Goal: Find specific page/section: Find specific page/section

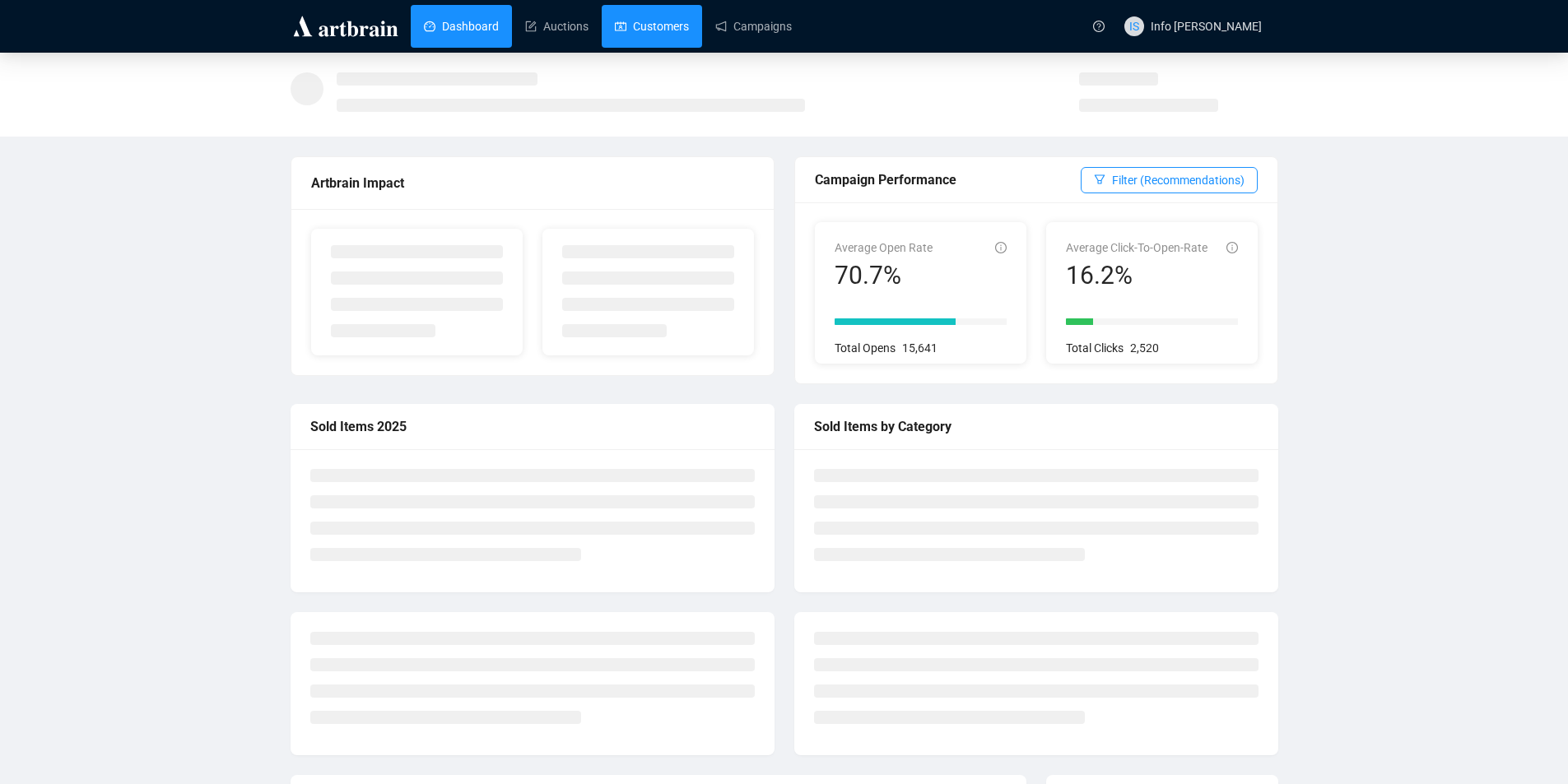
click at [652, 30] on link "Customers" at bounding box center [651, 26] width 75 height 43
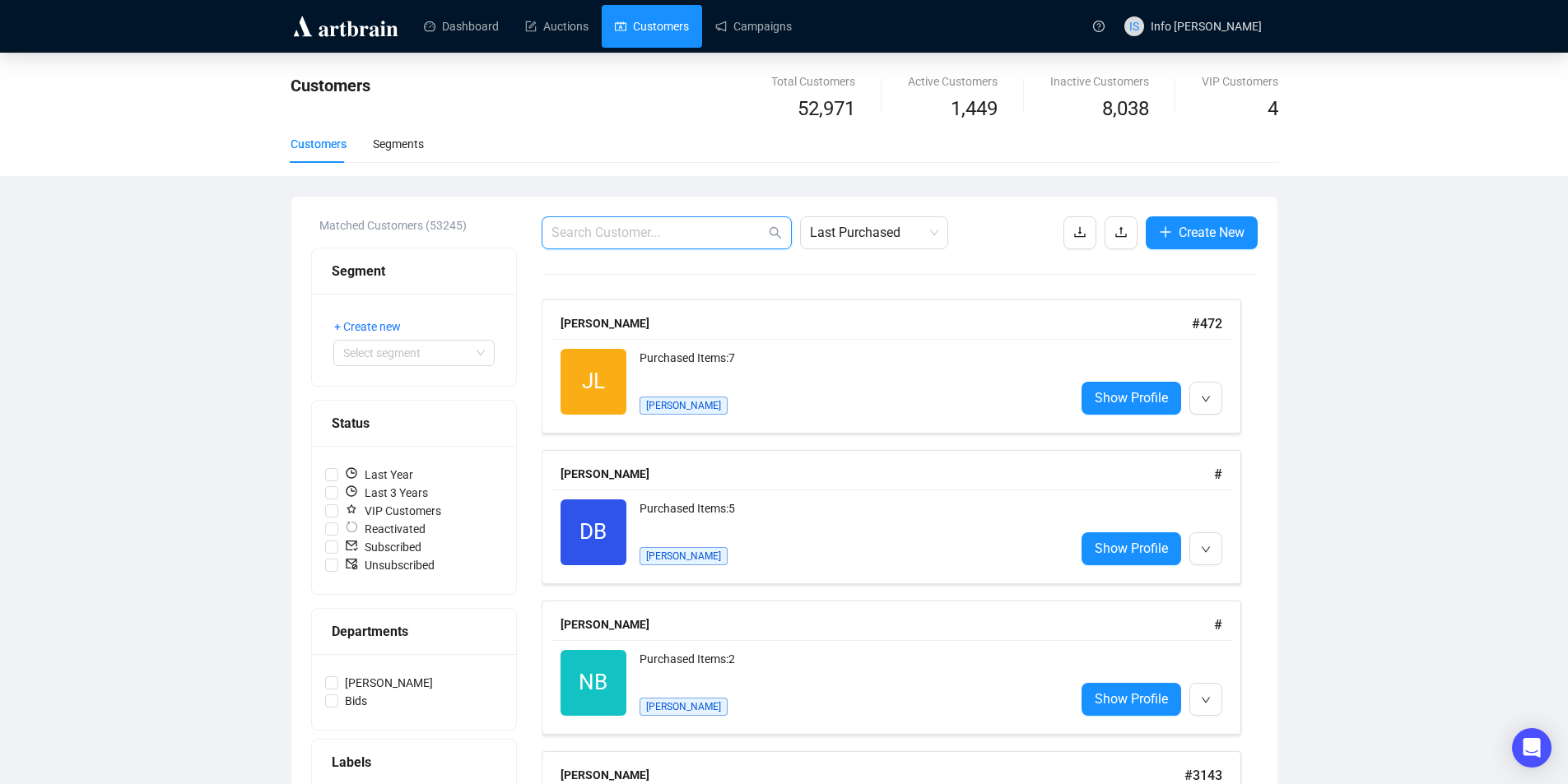
click at [715, 236] on input "text" at bounding box center [658, 233] width 214 height 20
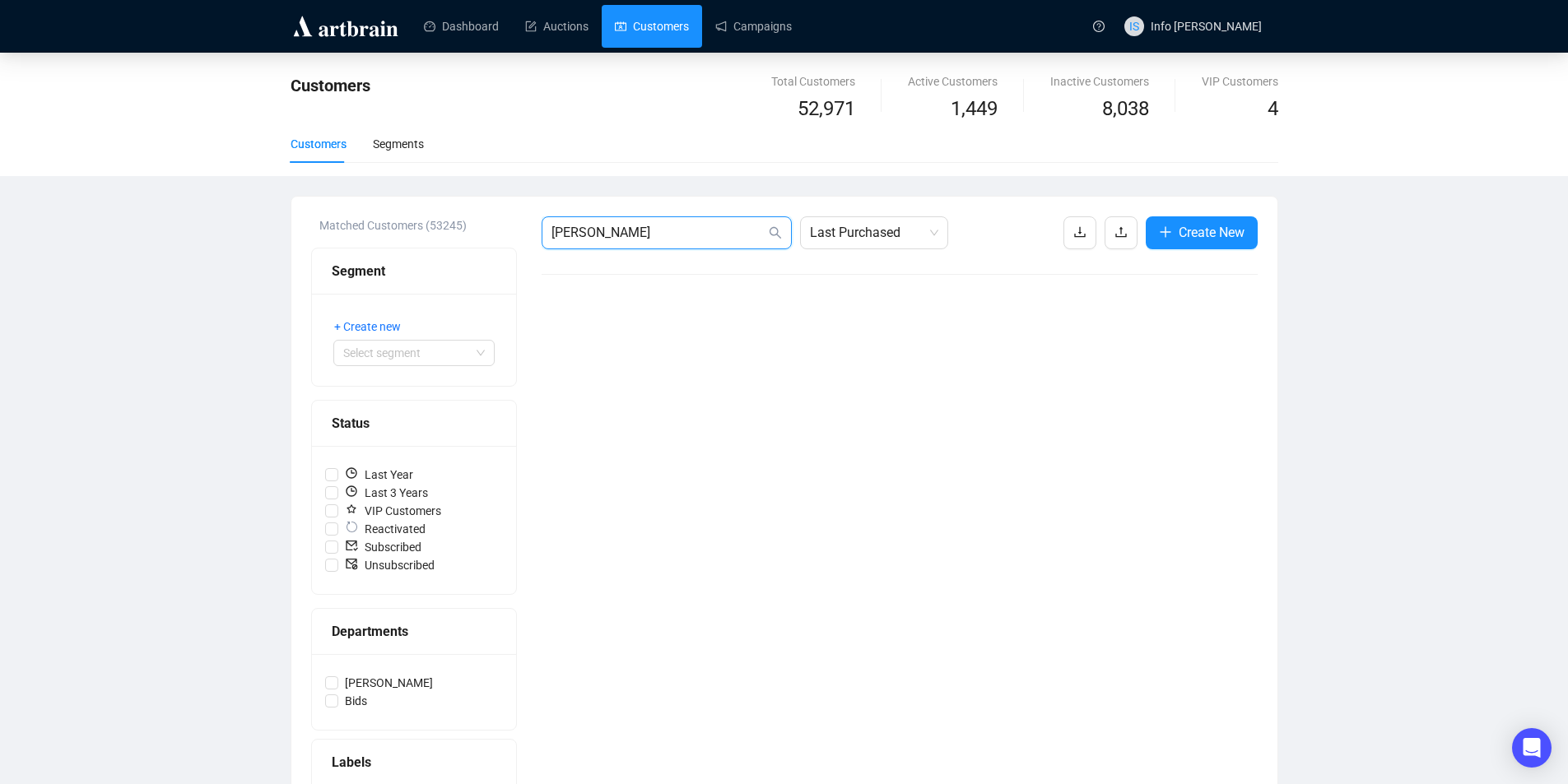
click at [714, 236] on input "[PERSON_NAME]" at bounding box center [658, 233] width 214 height 20
click at [859, 240] on span "Last Purchased" at bounding box center [874, 233] width 128 height 31
type input "[PERSON_NAME]"
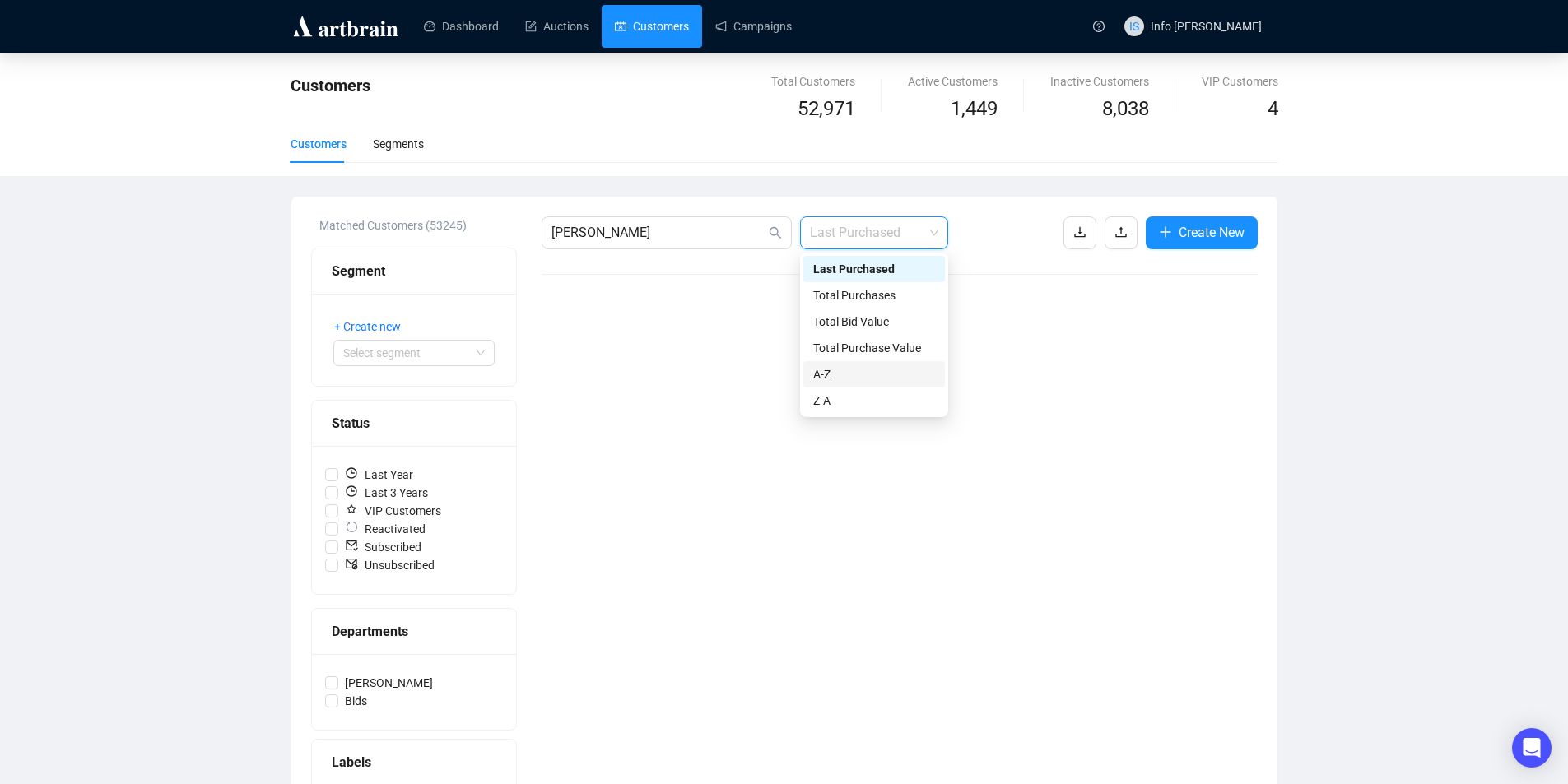
click at [846, 384] on div "A-Z" at bounding box center [874, 374] width 141 height 26
